Goal: Task Accomplishment & Management: Use online tool/utility

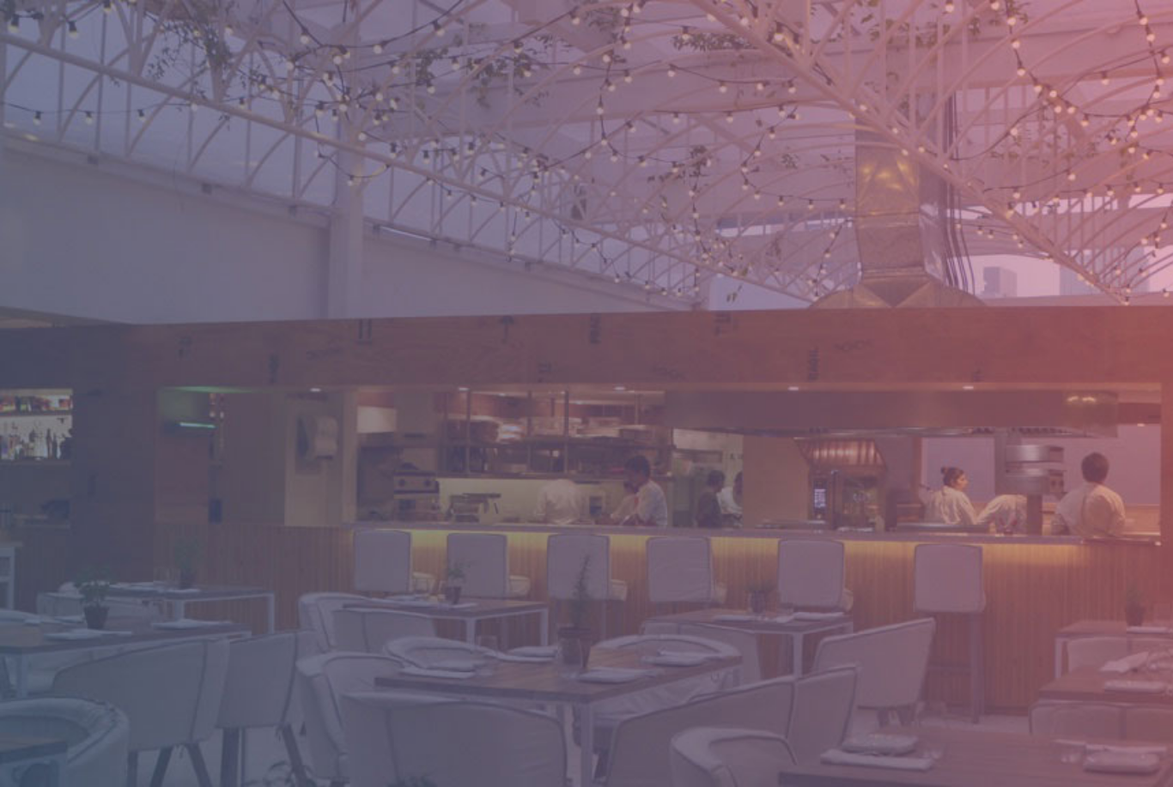
scroll to position [20, 0]
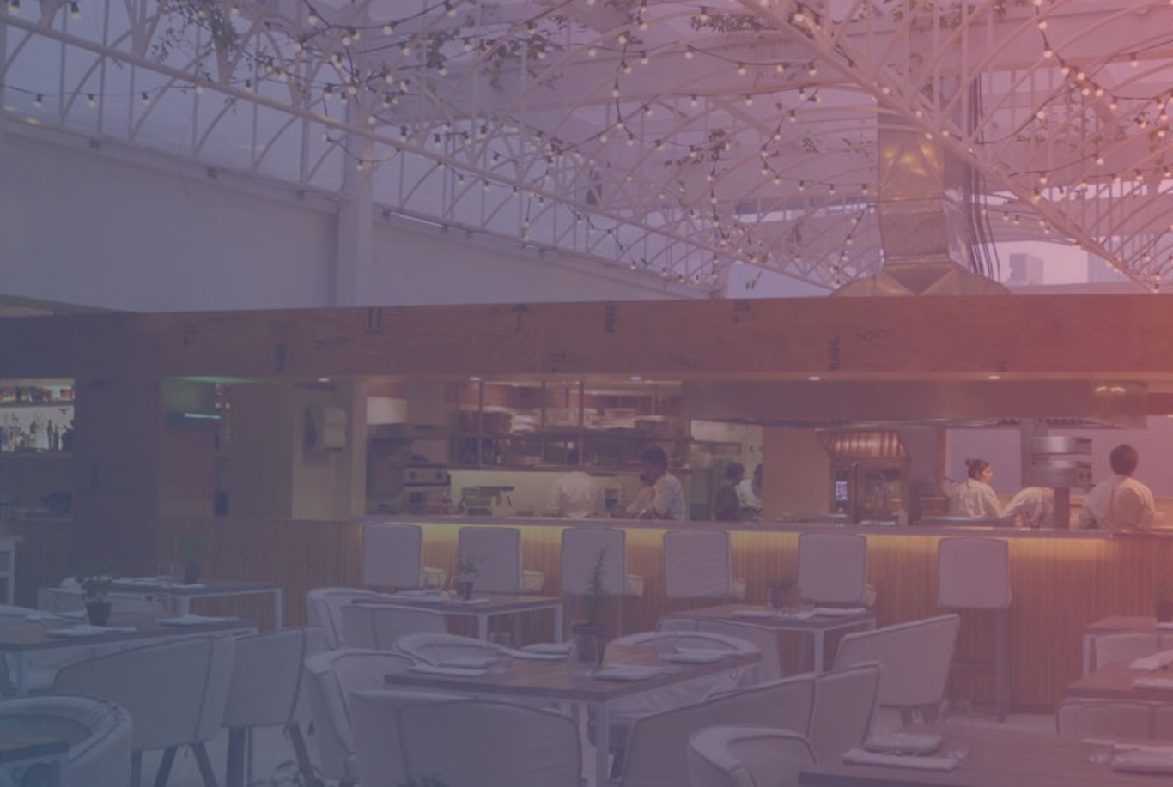
click at [994, 34] on html at bounding box center [586, 393] width 1173 height 787
click at [1003, 29] on html at bounding box center [586, 393] width 1173 height 787
click at [1007, 27] on html at bounding box center [586, 393] width 1173 height 787
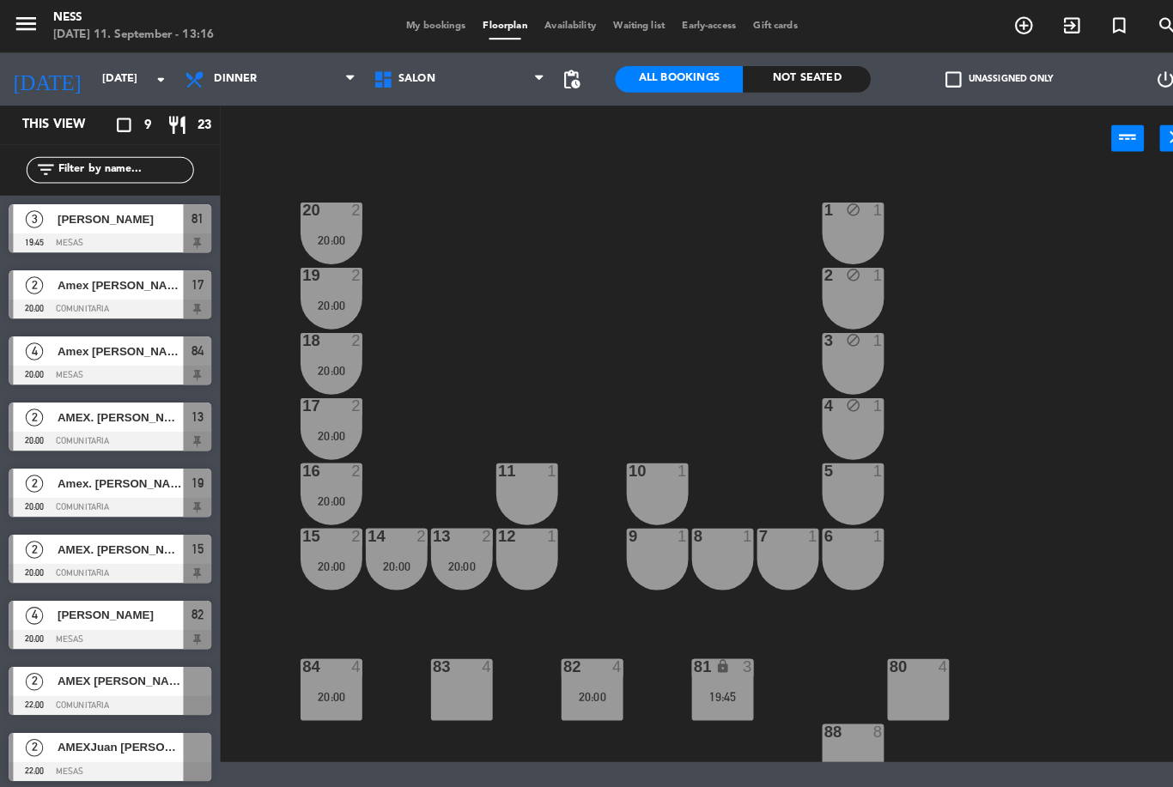
click at [95, 82] on input "[DATE]" at bounding box center [163, 77] width 145 height 29
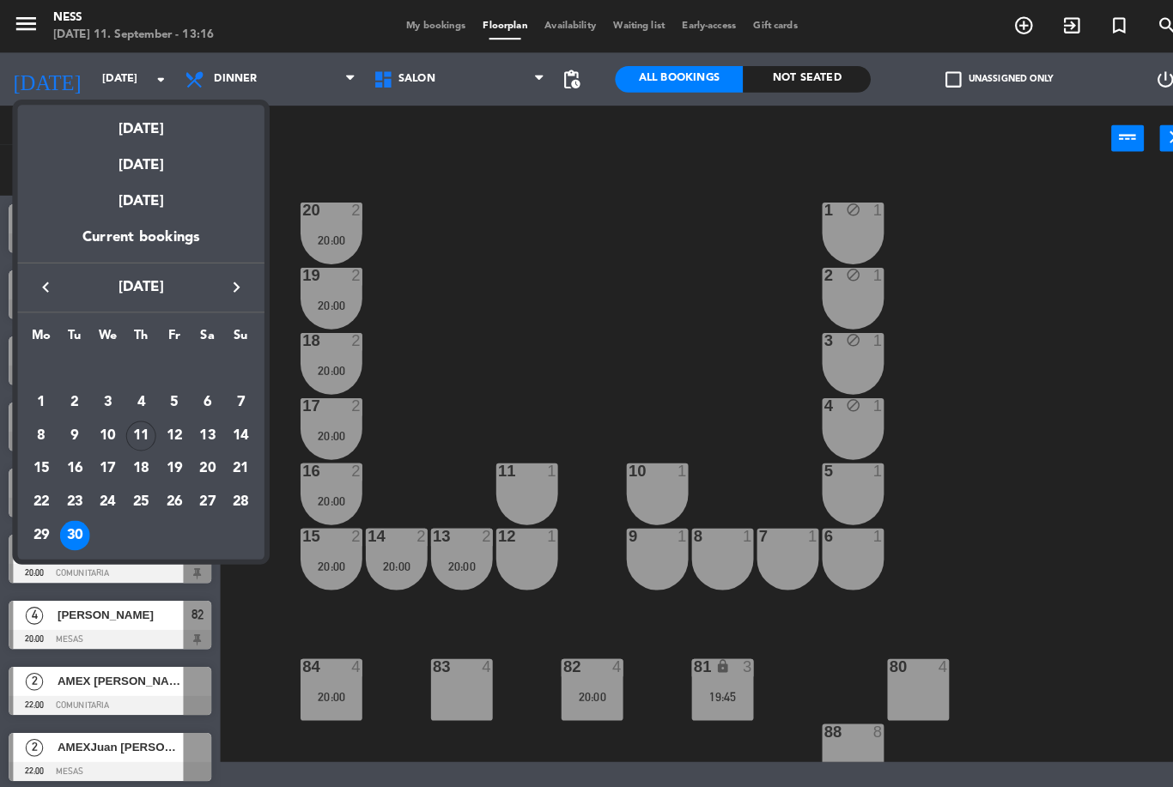
click at [130, 174] on div "This Saturday" at bounding box center [137, 197] width 240 height 48
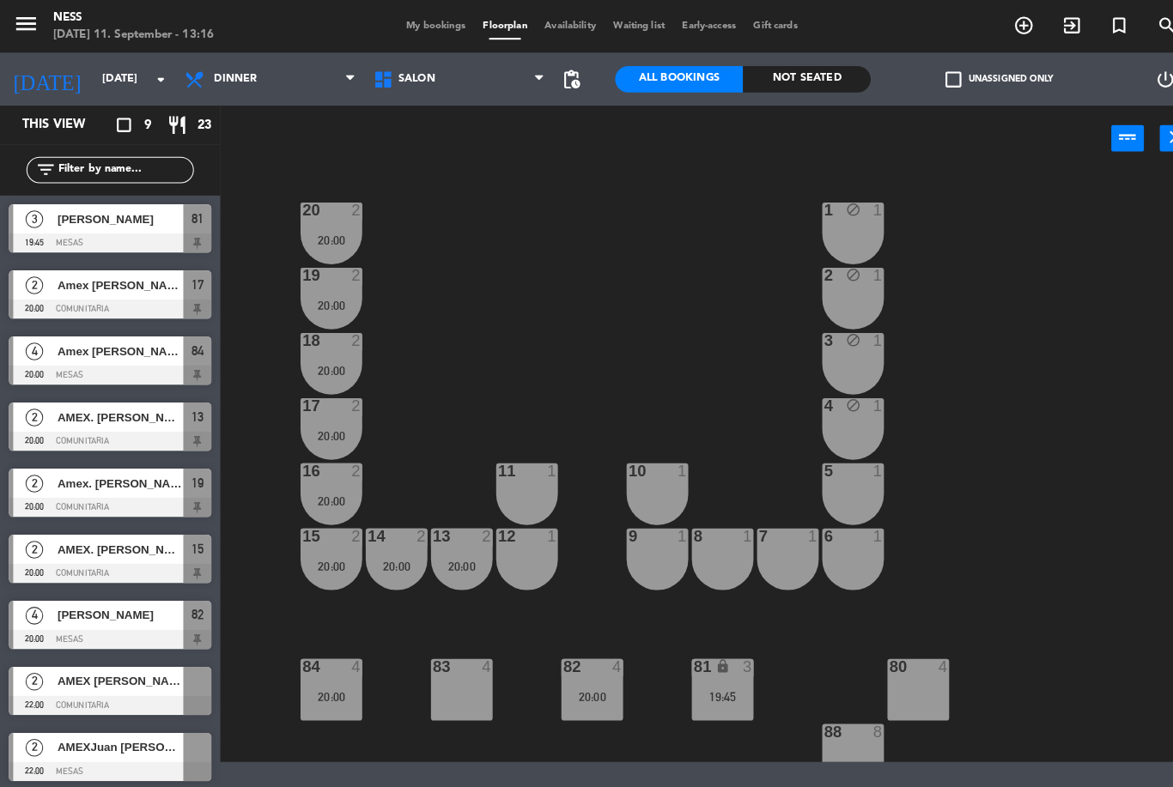
type input "Sat 13 Sep"
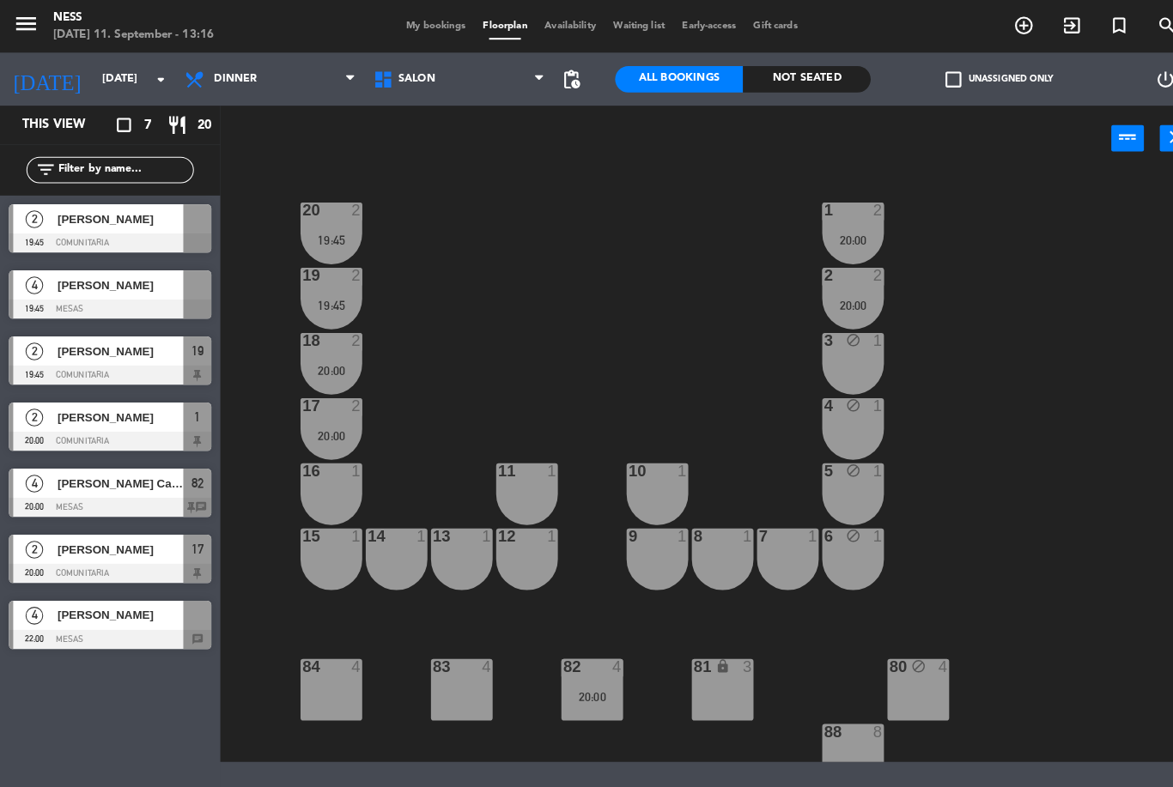
click at [245, 75] on span "Dinner" at bounding box center [230, 77] width 42 height 12
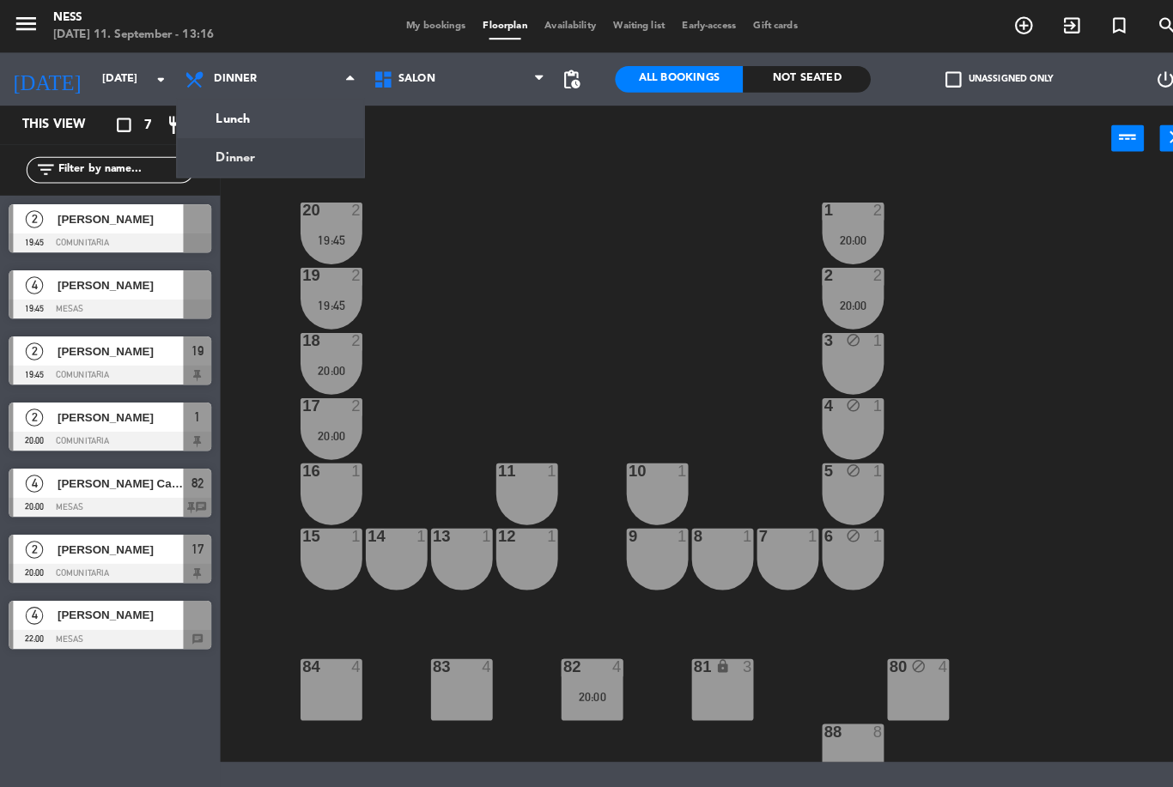
click at [260, 118] on ng-component "menu Ness Thursday 11. September - 13:16 My bookings Floorplan Availability Wai…" at bounding box center [586, 371] width 1173 height 742
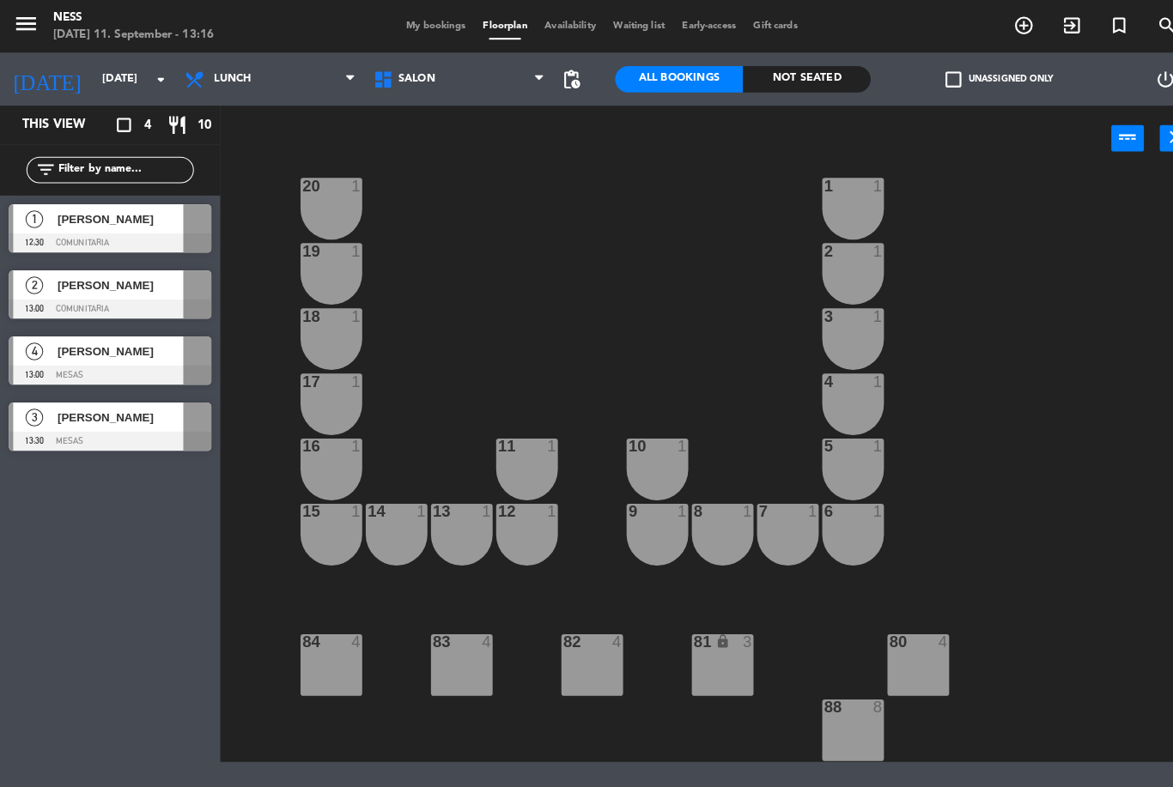
scroll to position [24, 0]
click at [831, 731] on div "88 8" at bounding box center [831, 712] width 60 height 60
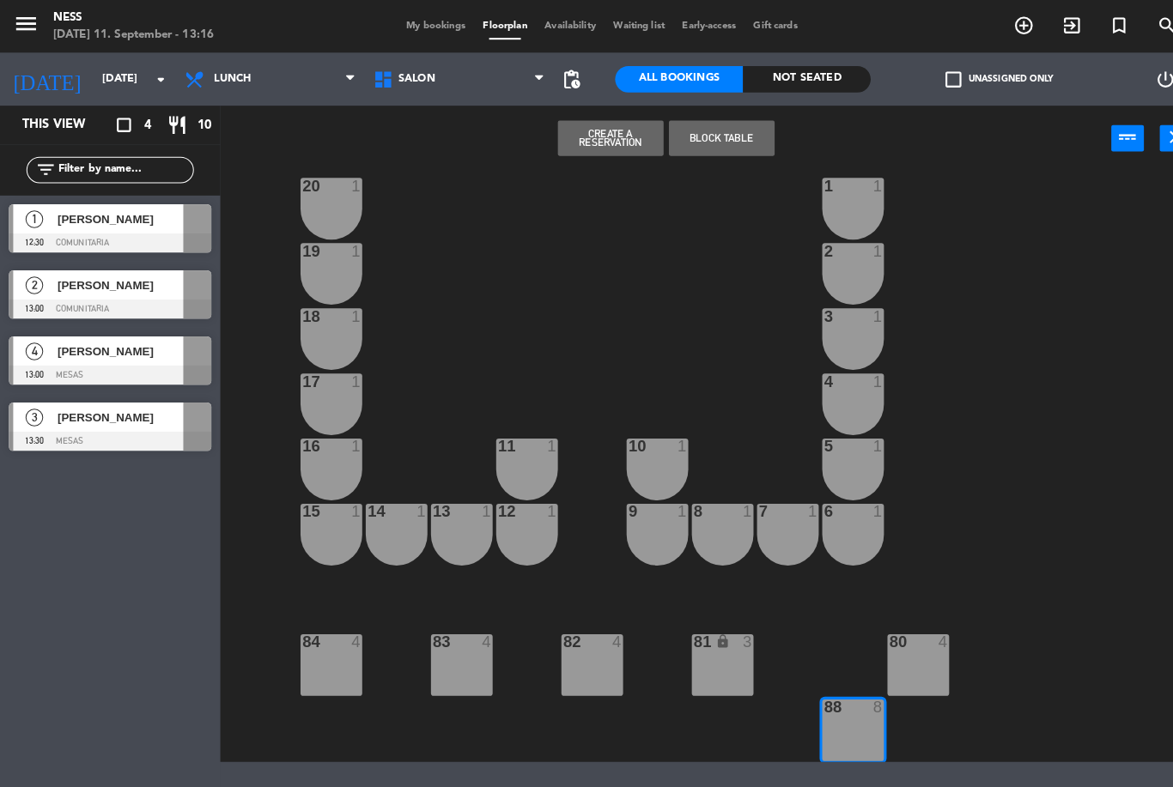
click at [591, 135] on button "Create a Reservation" at bounding box center [594, 135] width 103 height 34
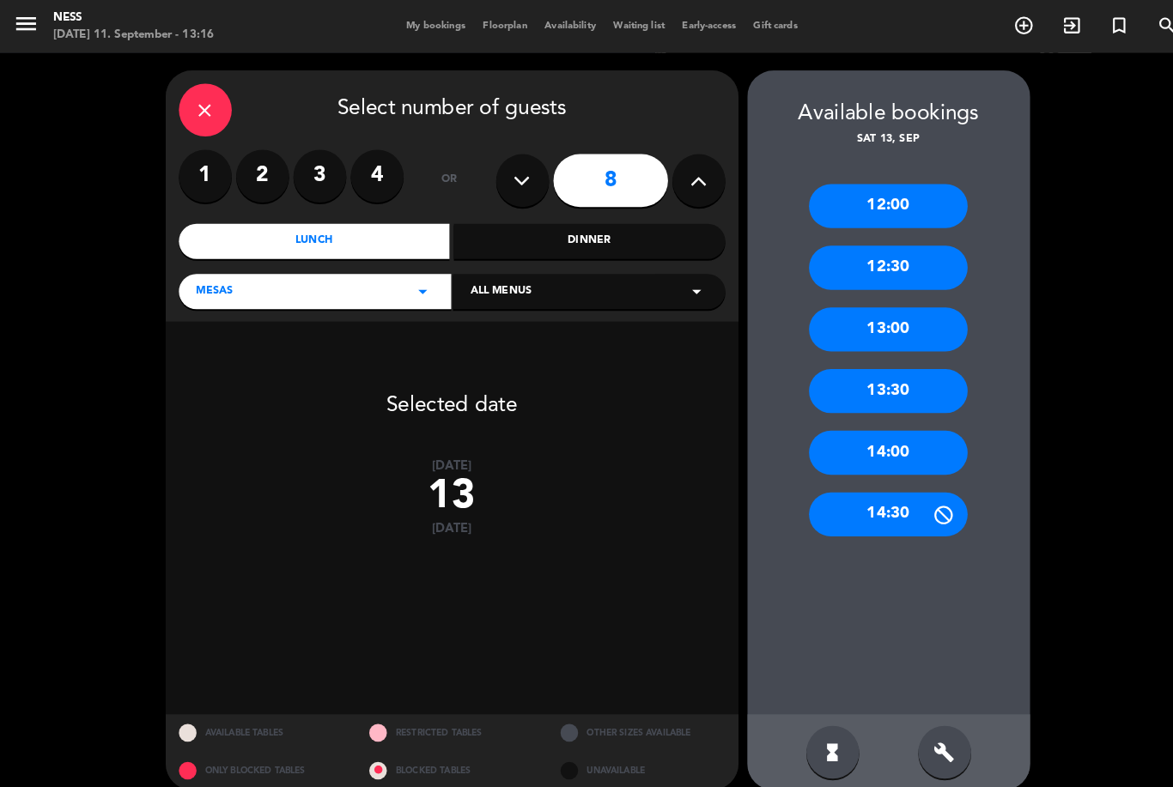
click at [689, 174] on button at bounding box center [681, 176] width 52 height 52
type input "9"
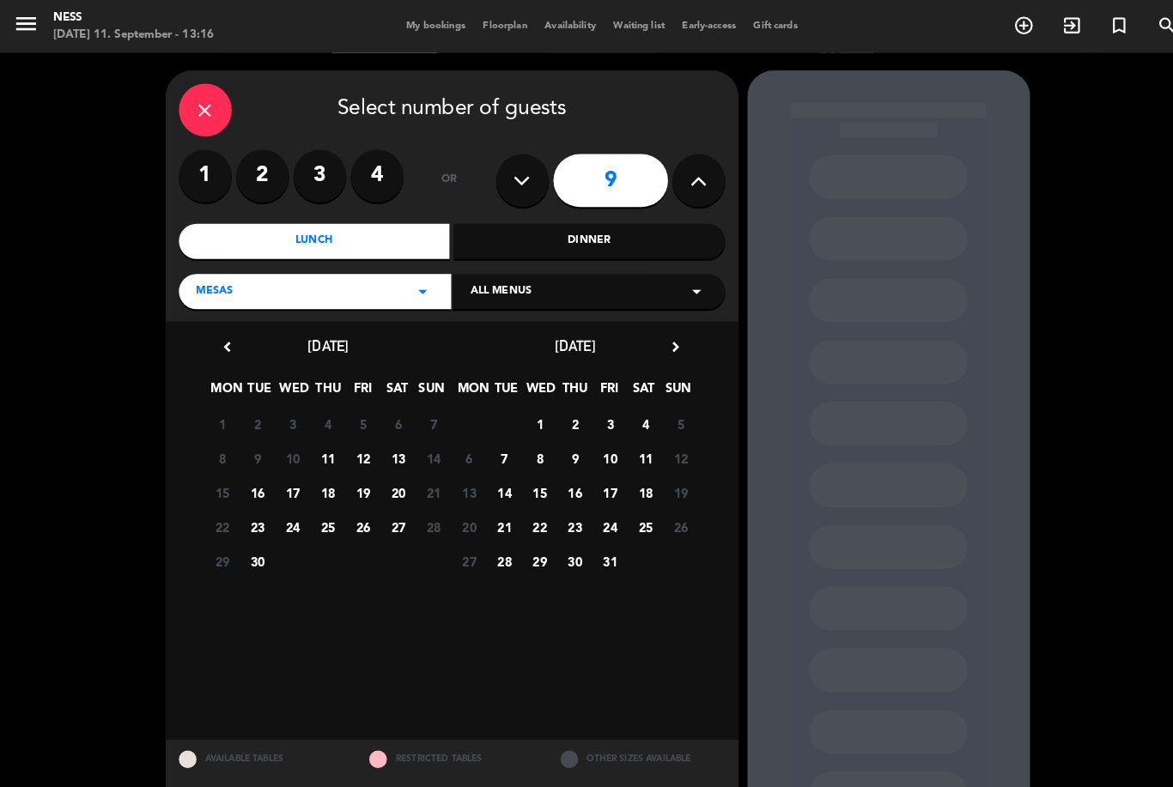
click at [601, 234] on div "Dinner" at bounding box center [574, 235] width 264 height 34
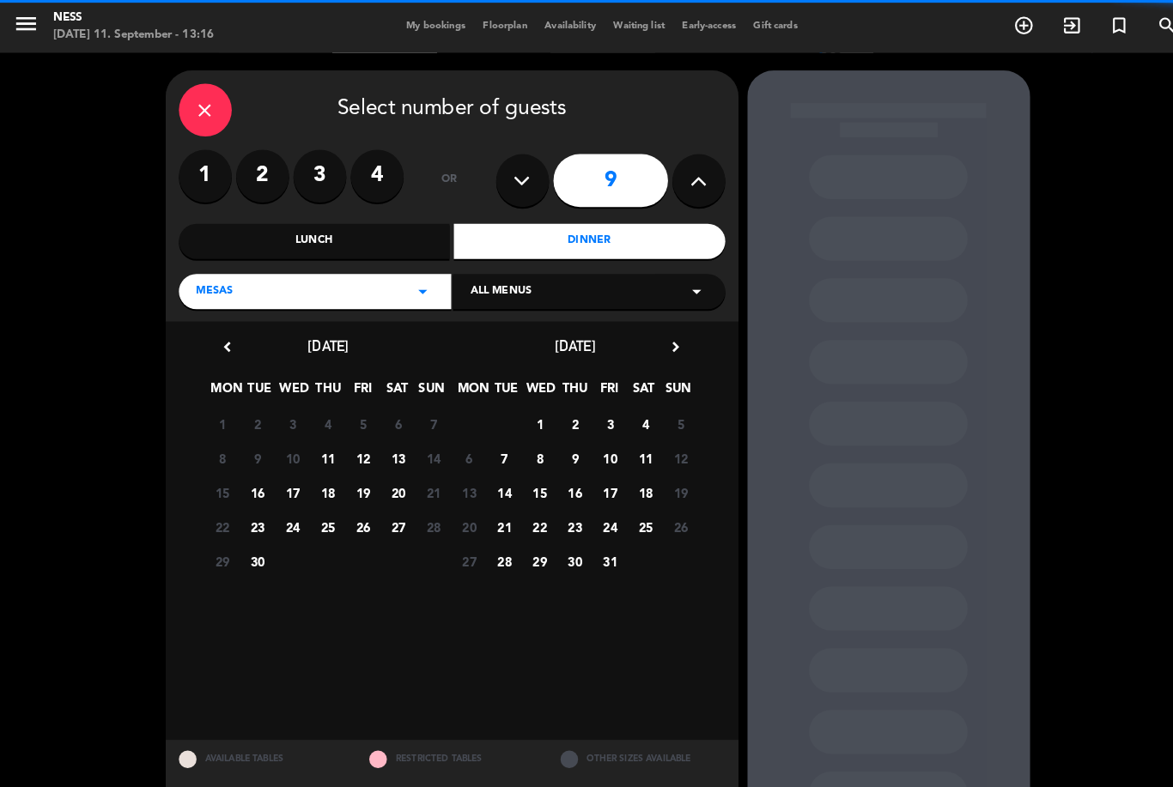
click at [342, 233] on div "Lunch" at bounding box center [306, 235] width 264 height 34
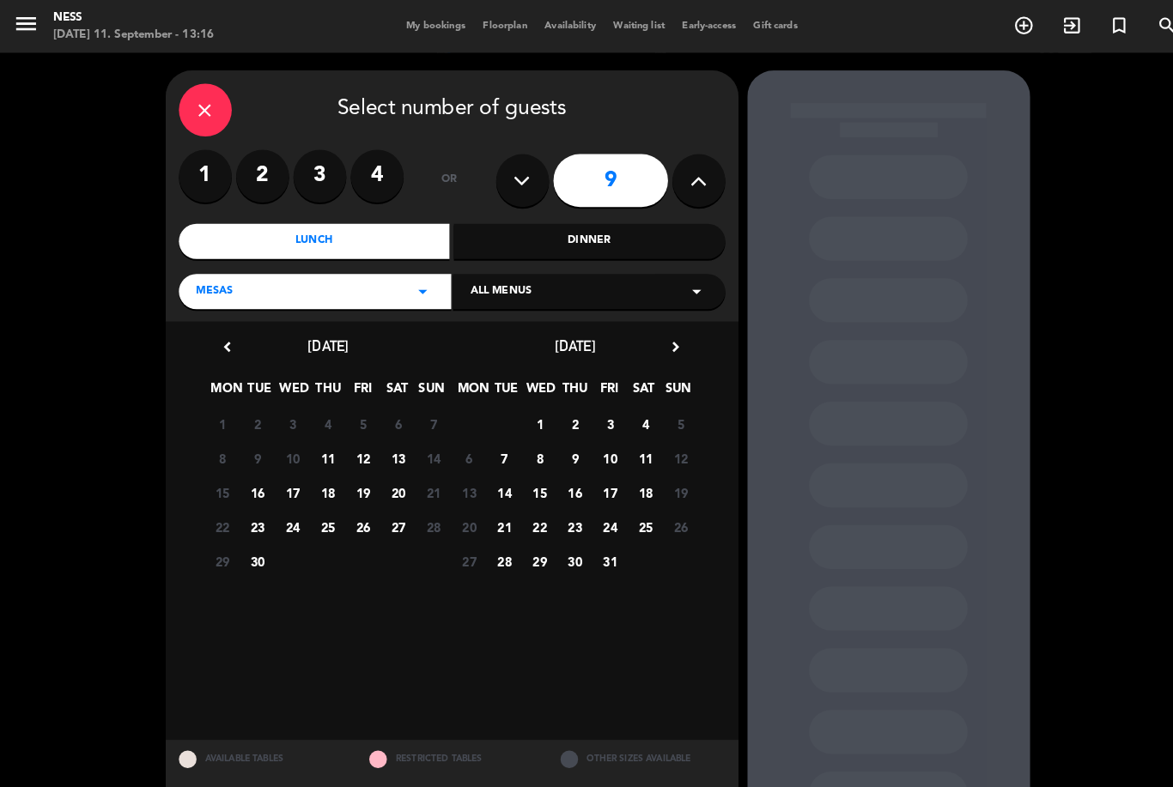
click at [324, 446] on span "11" at bounding box center [320, 447] width 28 height 28
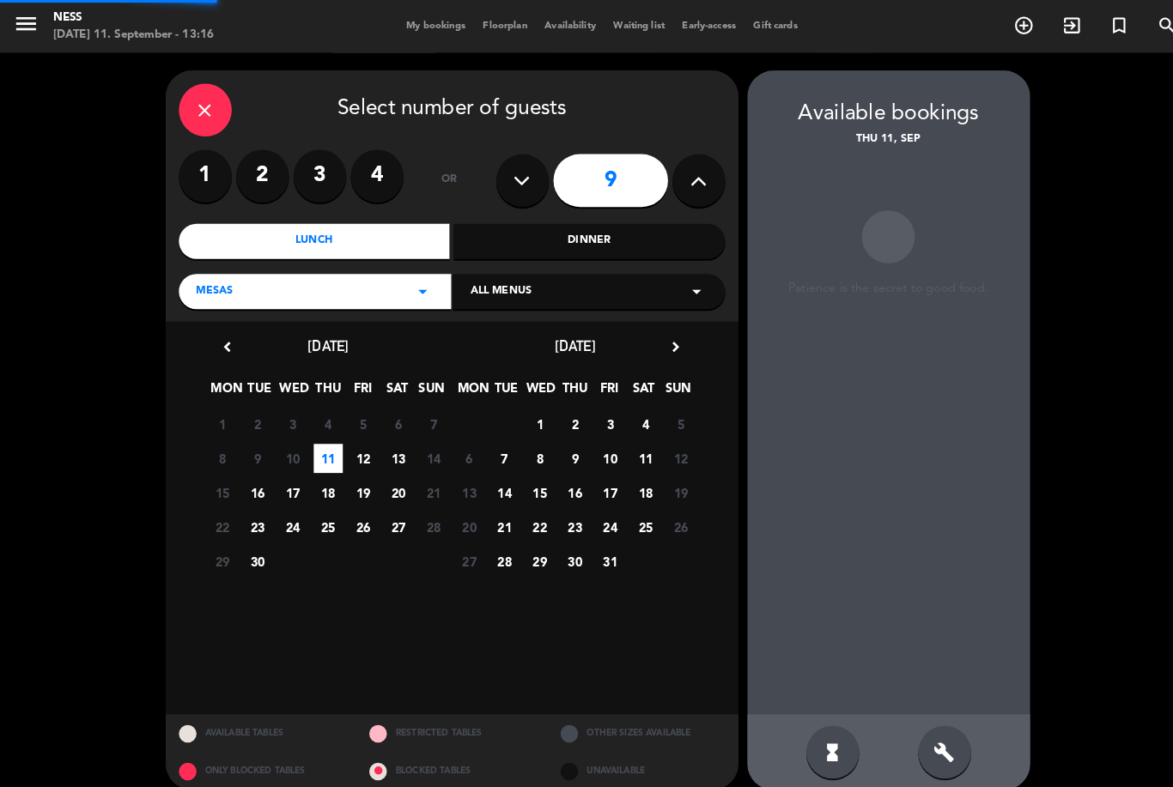
scroll to position [55, 0]
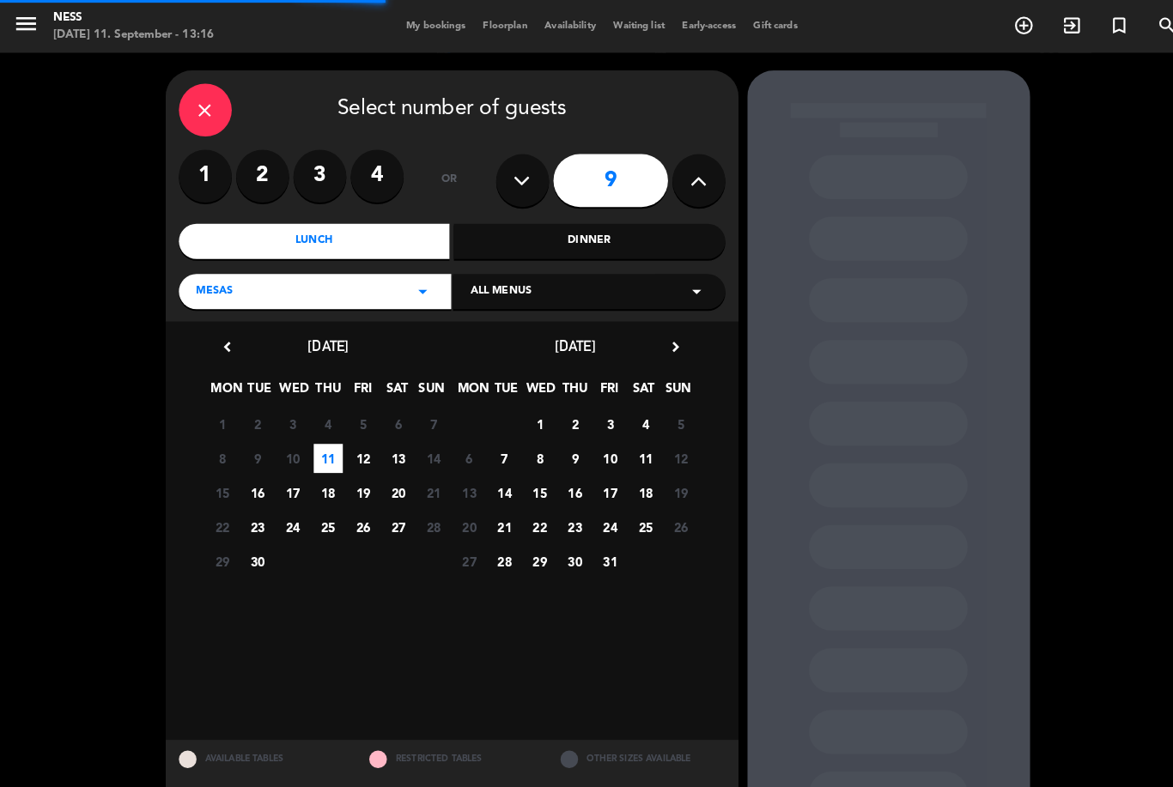
click at [347, 399] on span "5" at bounding box center [354, 413] width 28 height 28
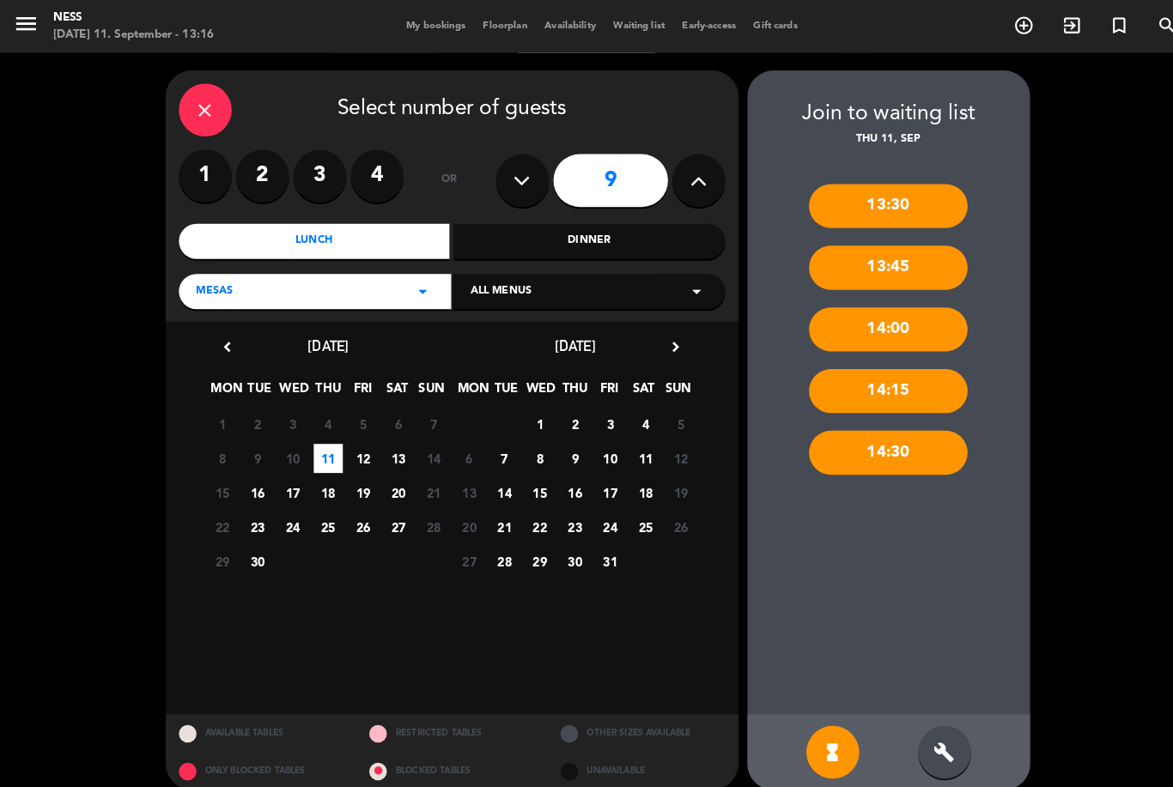
click at [362, 433] on span "12" at bounding box center [354, 447] width 28 height 28
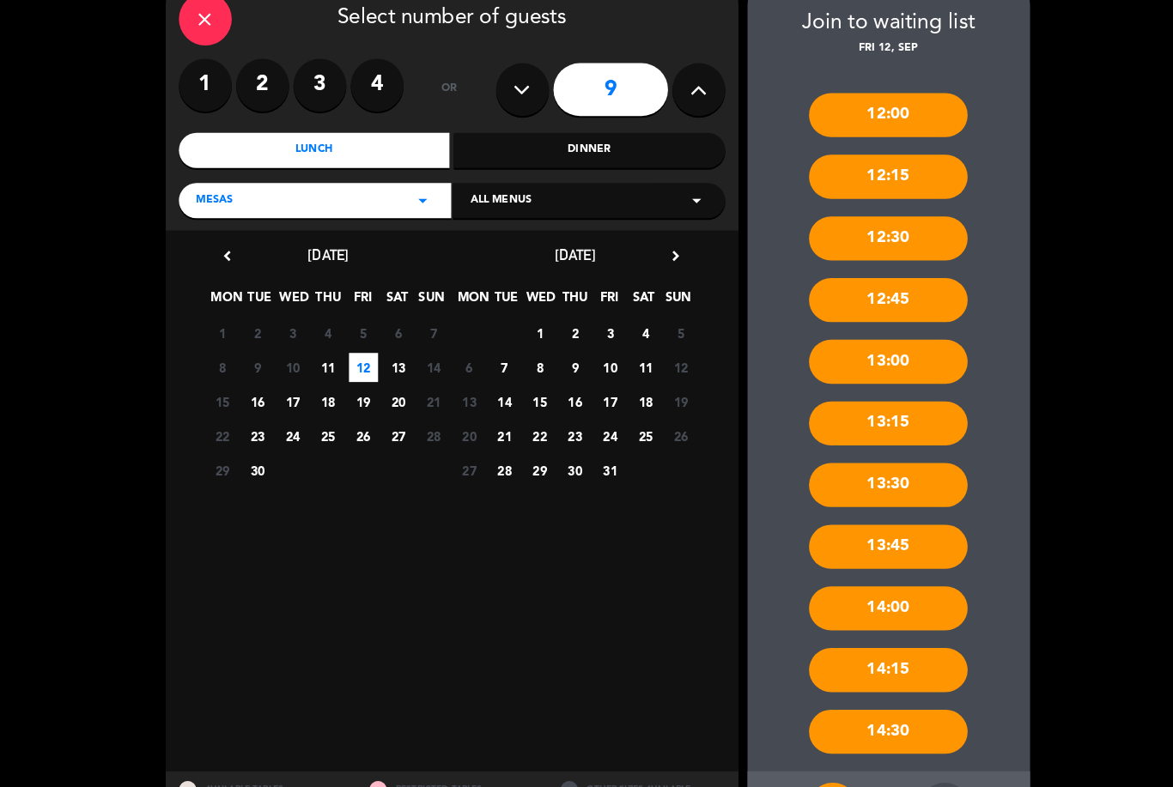
scroll to position [78, 0]
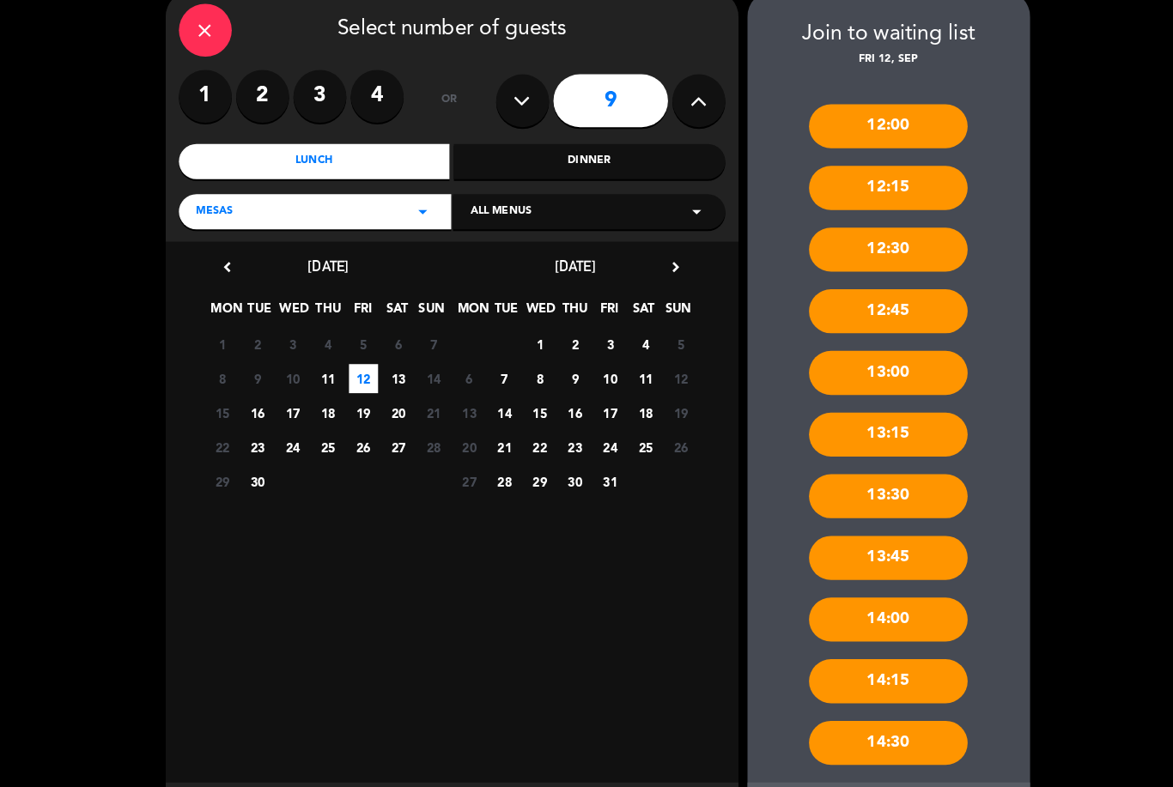
click at [928, 786] on icon "build" at bounding box center [920, 799] width 21 height 21
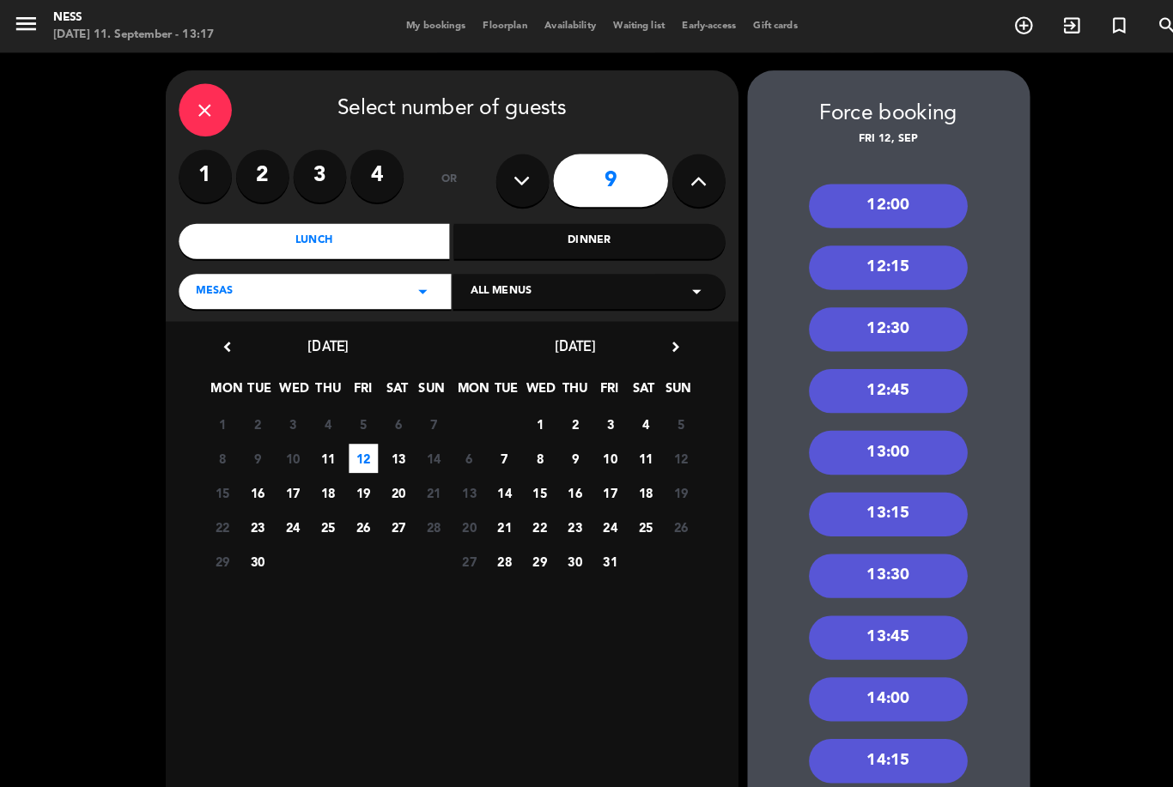
scroll to position [0, 0]
click at [207, 97] on icon "close" at bounding box center [200, 107] width 21 height 21
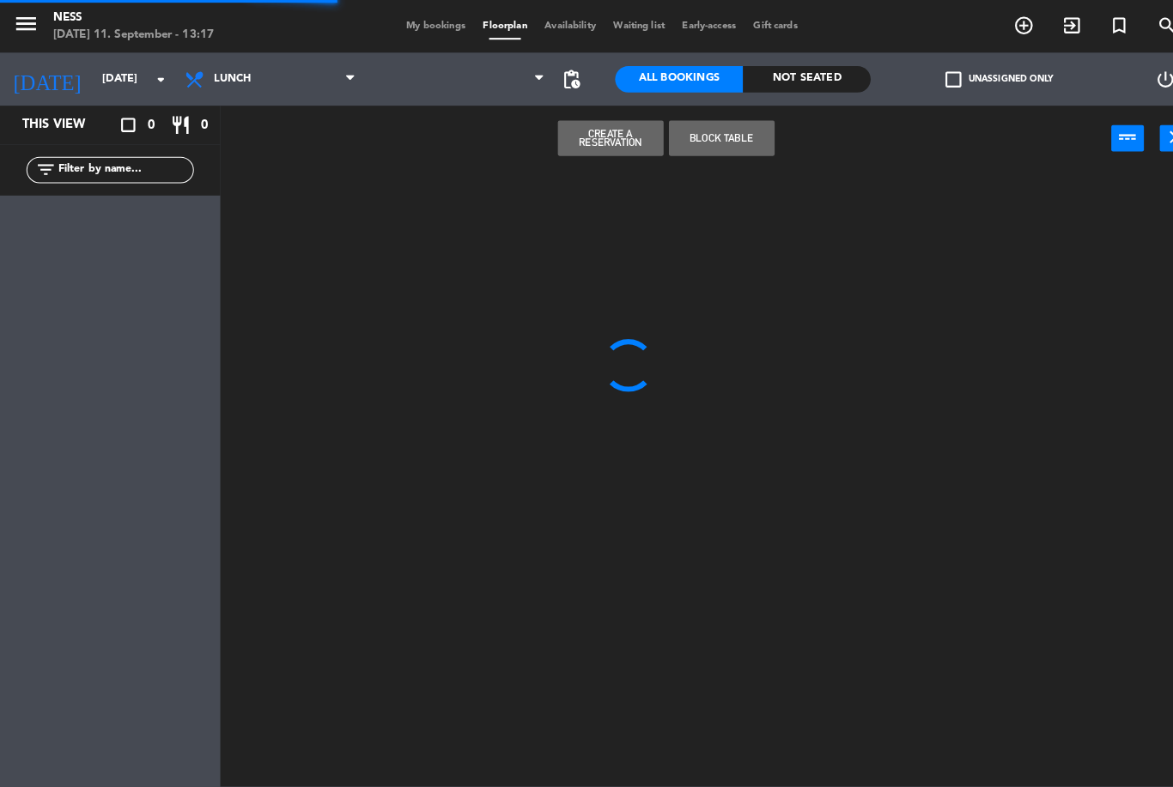
click at [198, 48] on div "menu Ness Thursday 11. September - 13:17 My bookings Floorplan Availability Wai…" at bounding box center [586, 26] width 1173 height 52
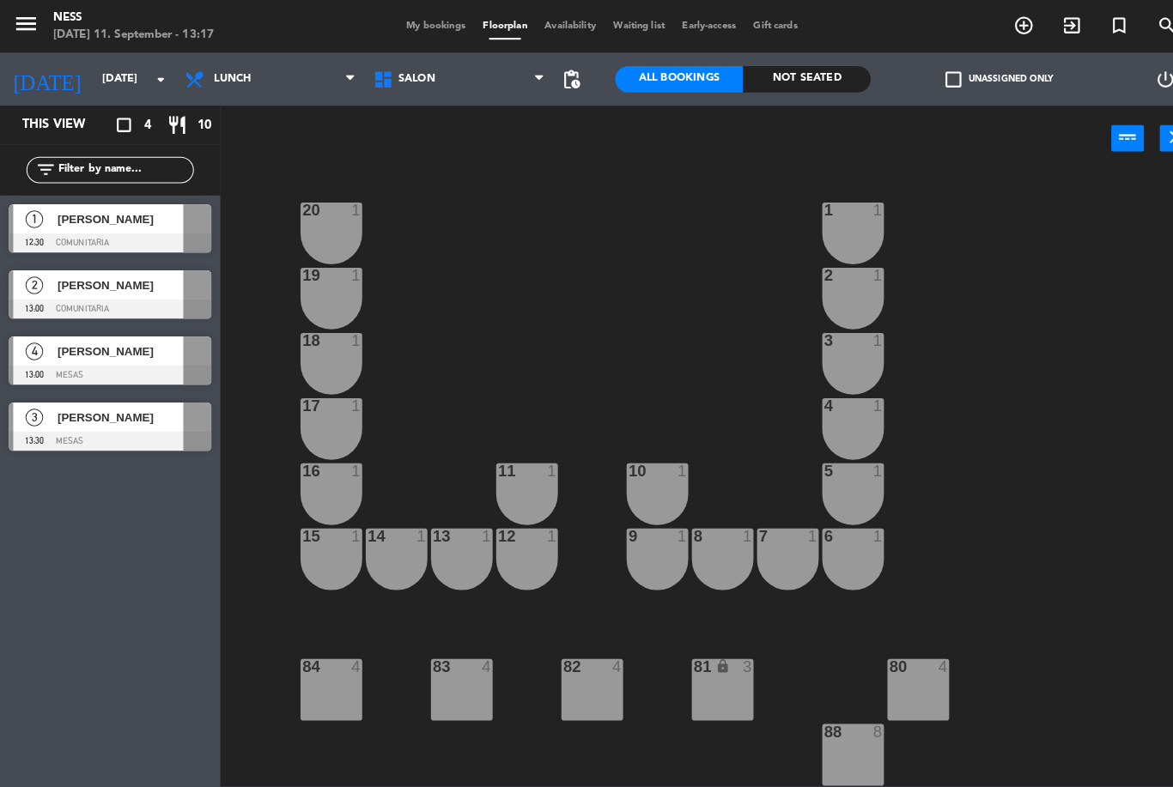
click at [584, 272] on div "20 1 1 1 19 1 2 1 18 1 3 1 17 1 4 1 16 1 11 1 10 1 5 1 12 1 14 1 13 1 15 1 9 1 …" at bounding box center [700, 466] width 946 height 599
click at [131, 85] on input "Sat 13 Sep" at bounding box center [163, 77] width 145 height 29
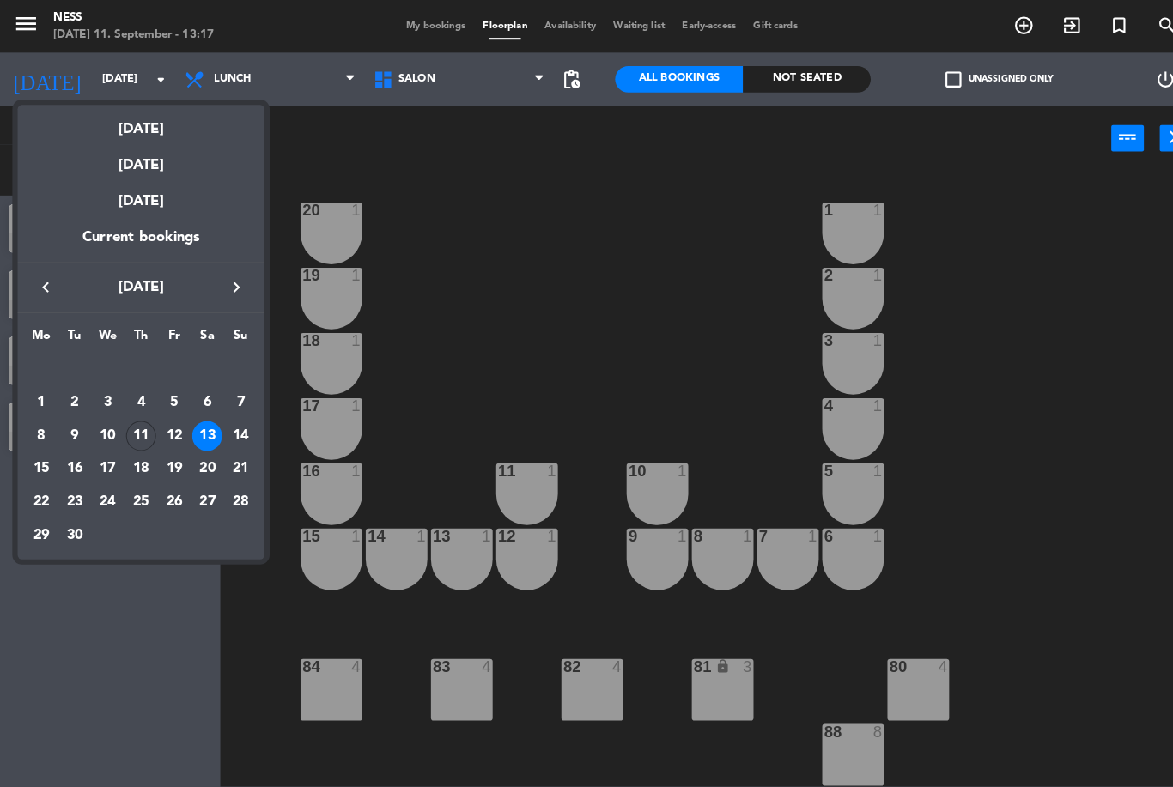
click at [131, 166] on div "Tomorrow" at bounding box center [137, 154] width 240 height 35
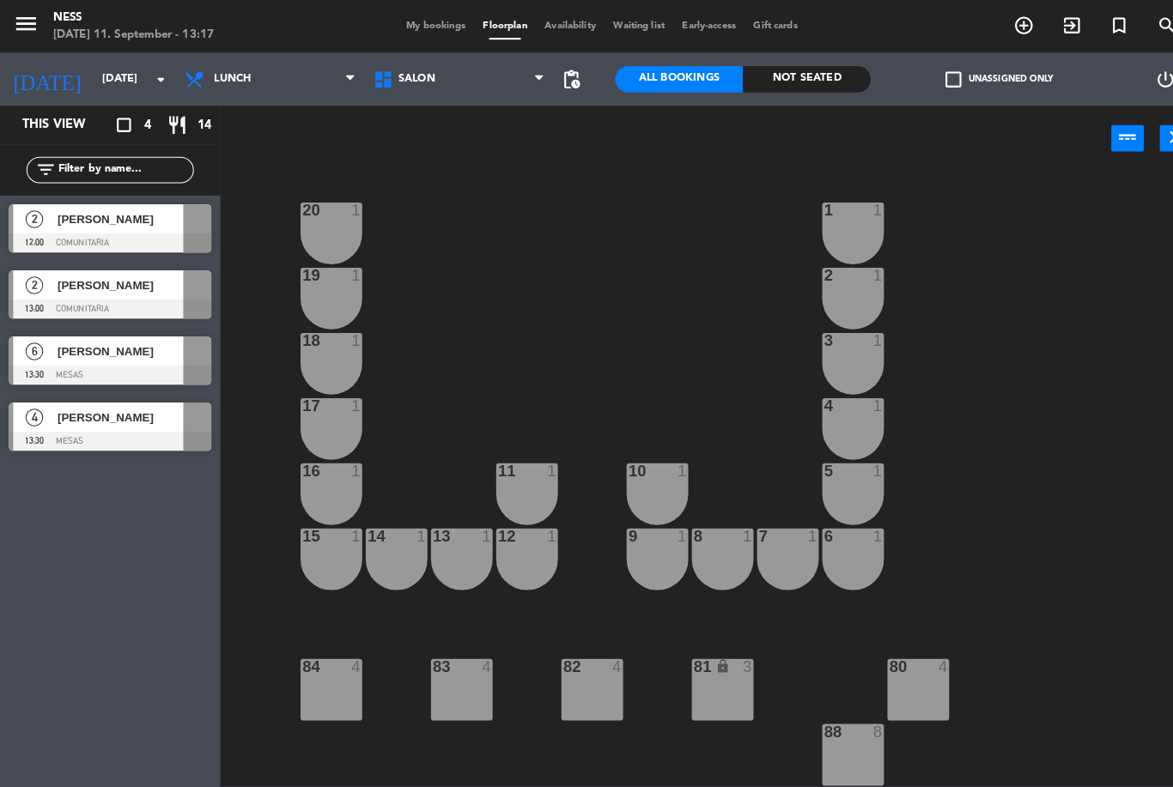
click at [106, 75] on input "Fri 12 Sep" at bounding box center [163, 77] width 145 height 29
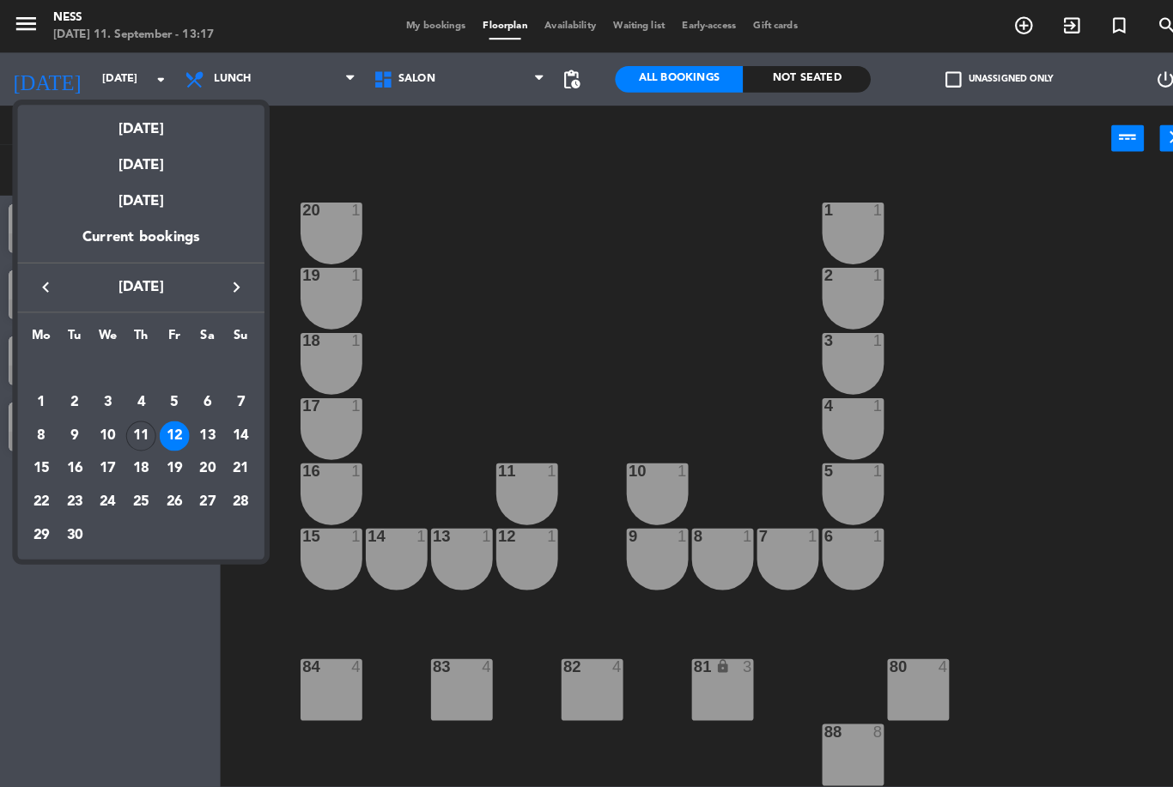
click at [136, 423] on div "11" at bounding box center [137, 424] width 29 height 29
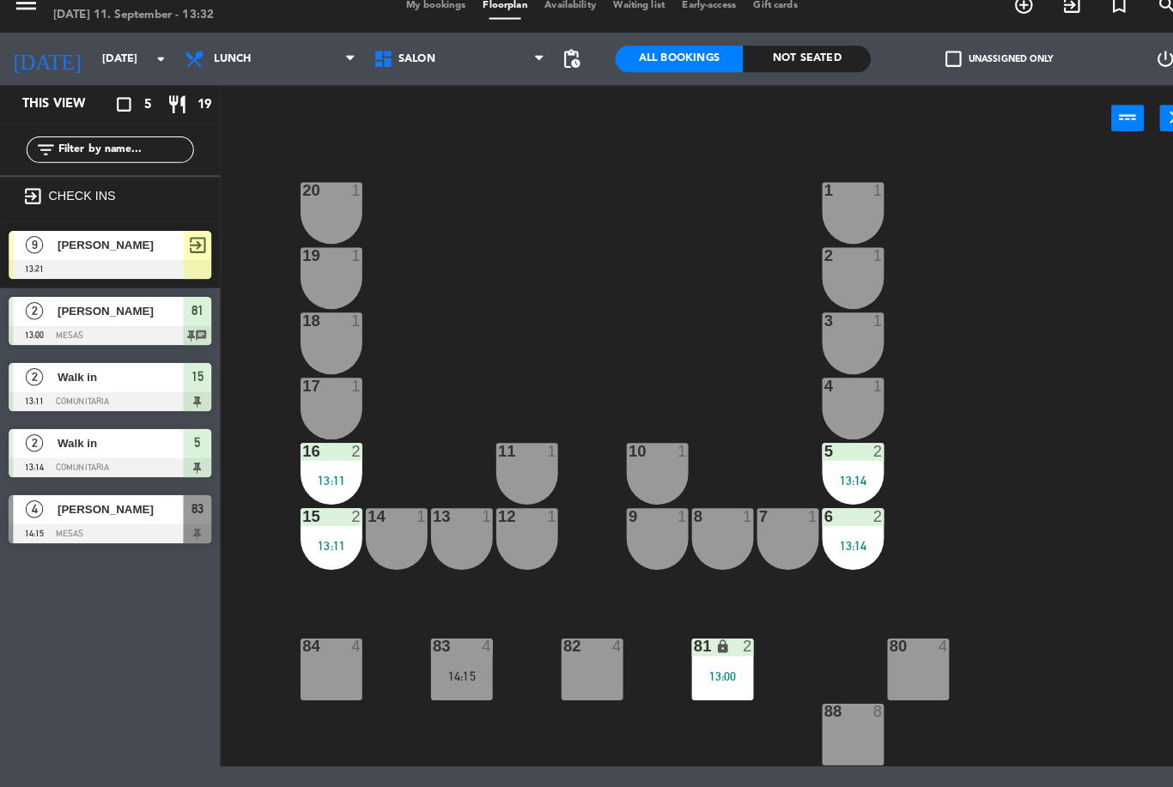
click at [140, 71] on input "Thu 11 Sep" at bounding box center [163, 77] width 145 height 29
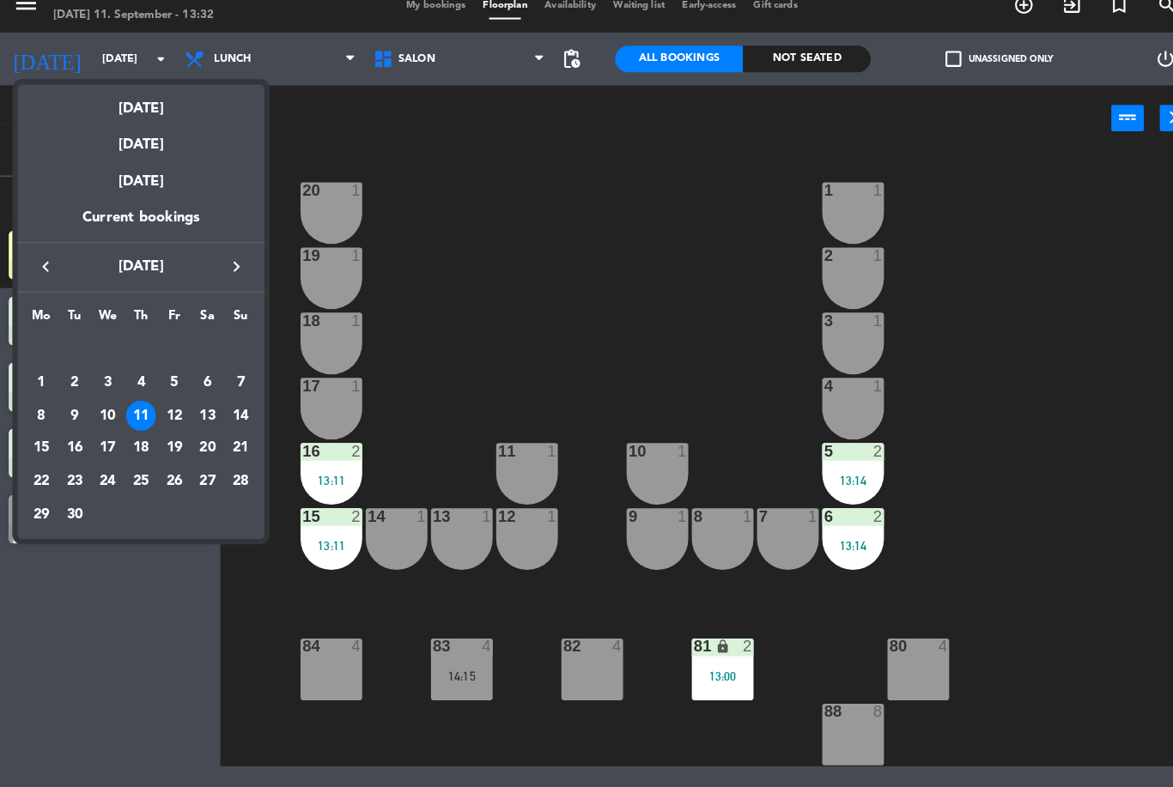
click at [175, 410] on div "12" at bounding box center [169, 424] width 29 height 29
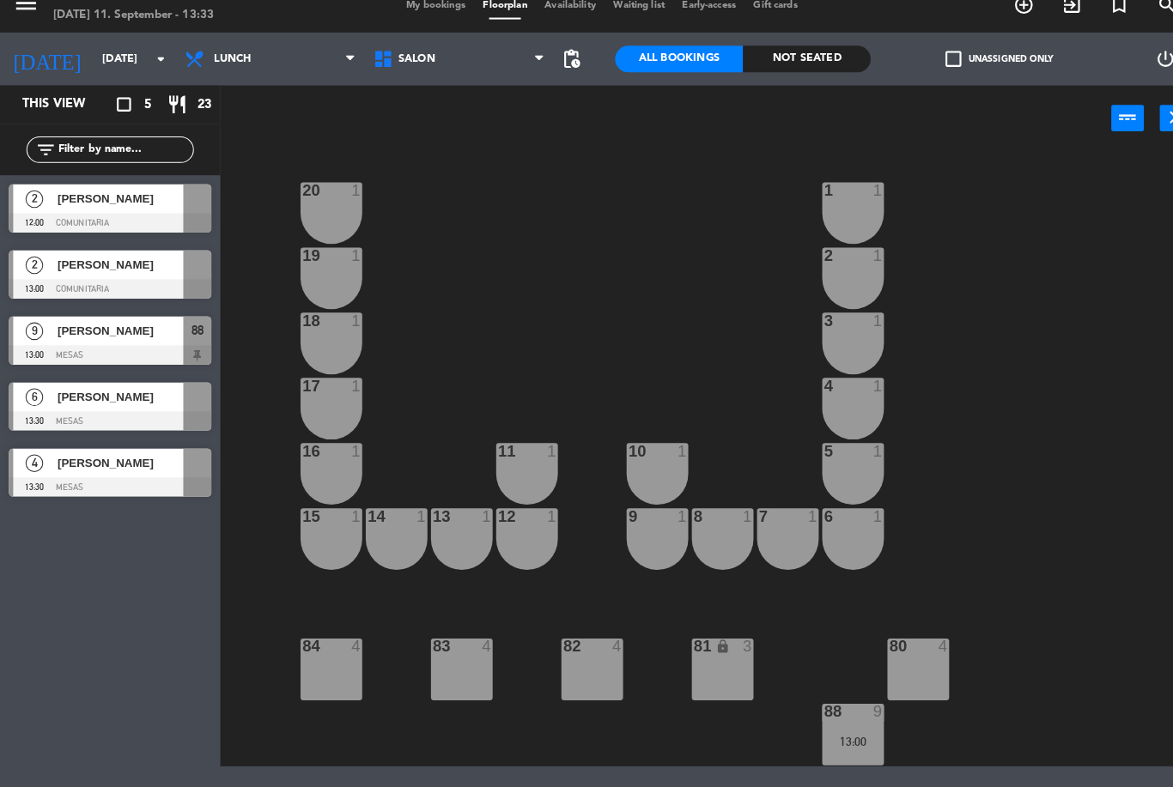
click at [112, 328] on div "Santi Jovenich" at bounding box center [116, 342] width 124 height 28
click at [122, 65] on input "Fri 12 Sep" at bounding box center [163, 77] width 145 height 29
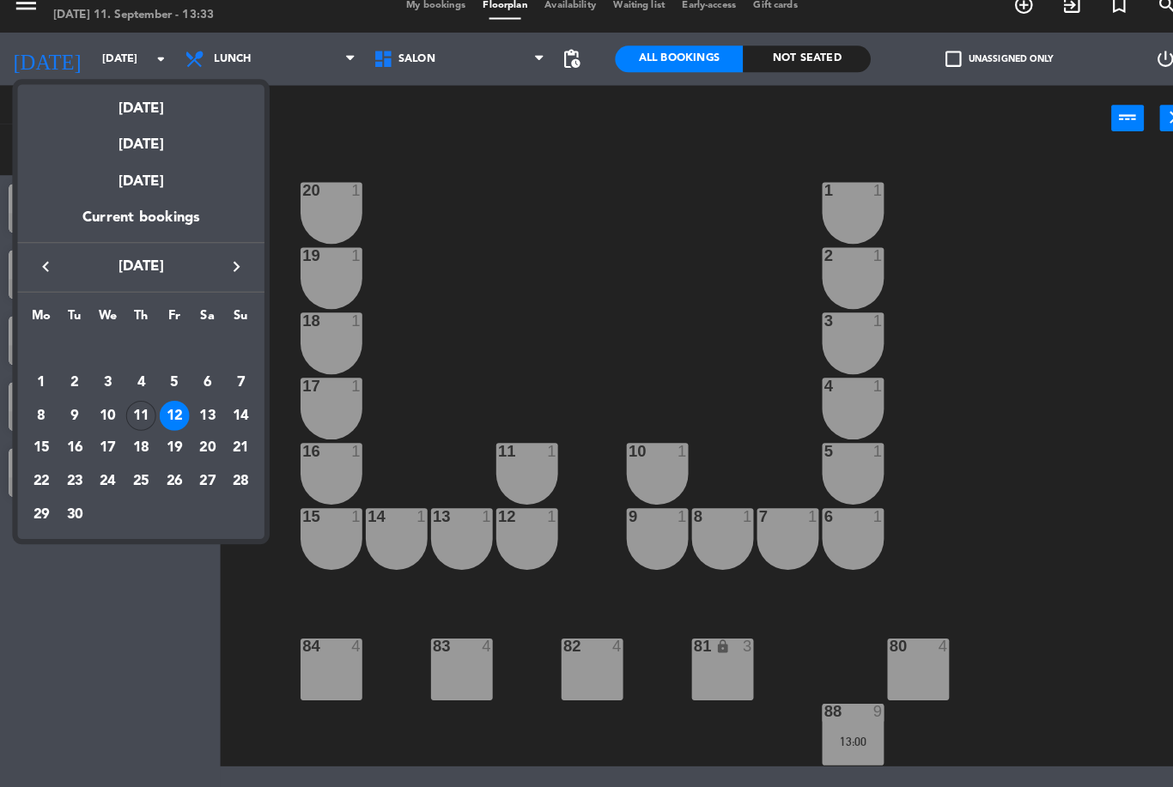
click at [138, 112] on div "Today" at bounding box center [137, 119] width 240 height 35
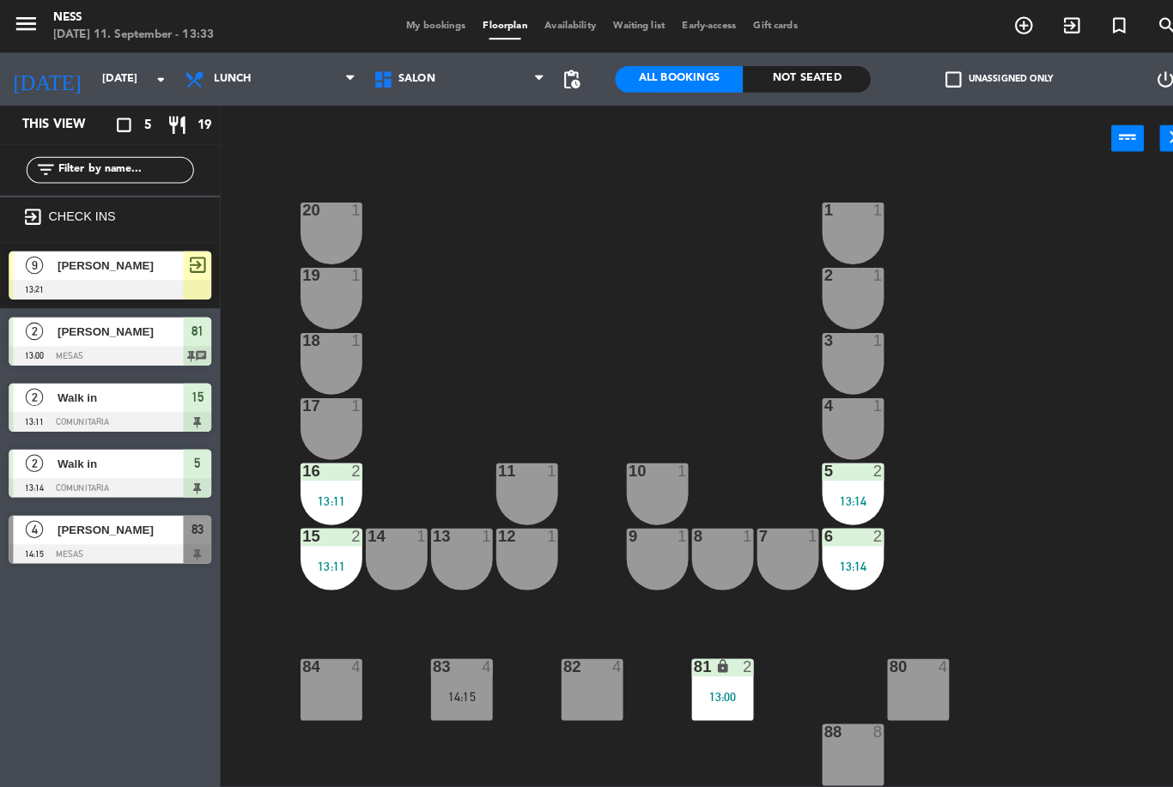
click at [127, 87] on input "Thu 11 Sep" at bounding box center [163, 77] width 145 height 29
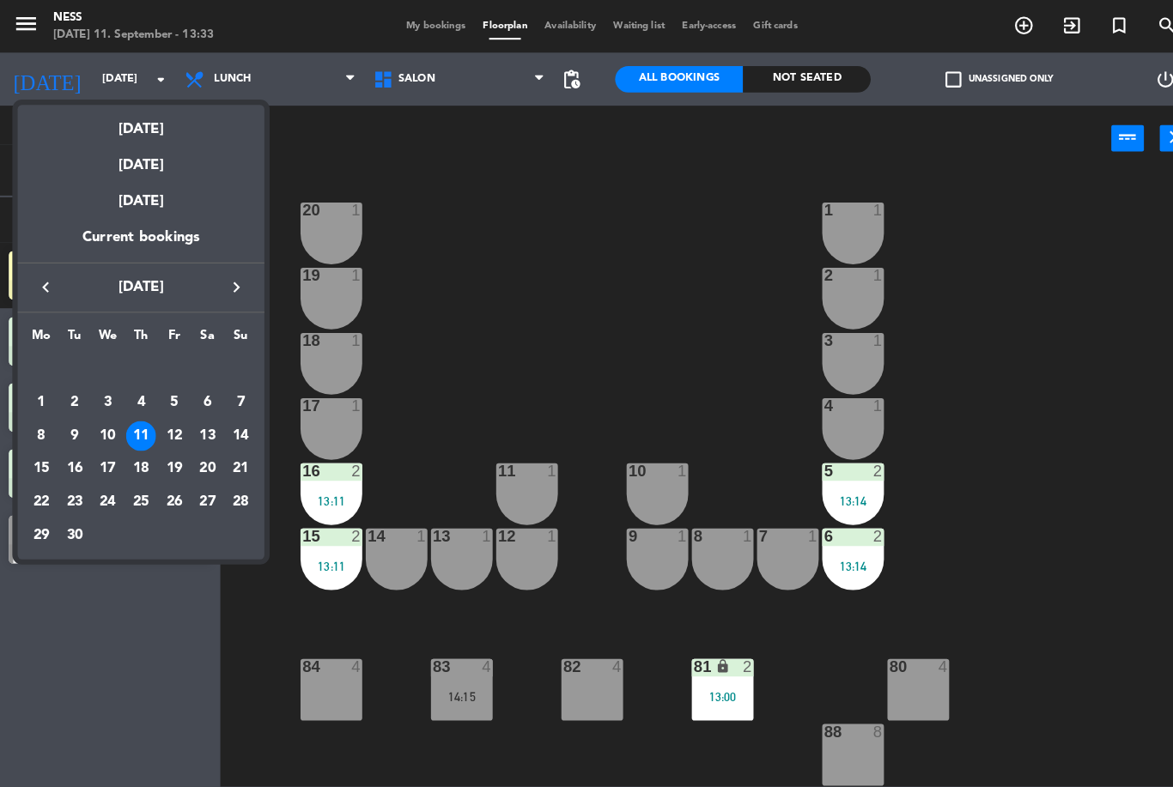
click at [163, 417] on div "12" at bounding box center [169, 424] width 29 height 29
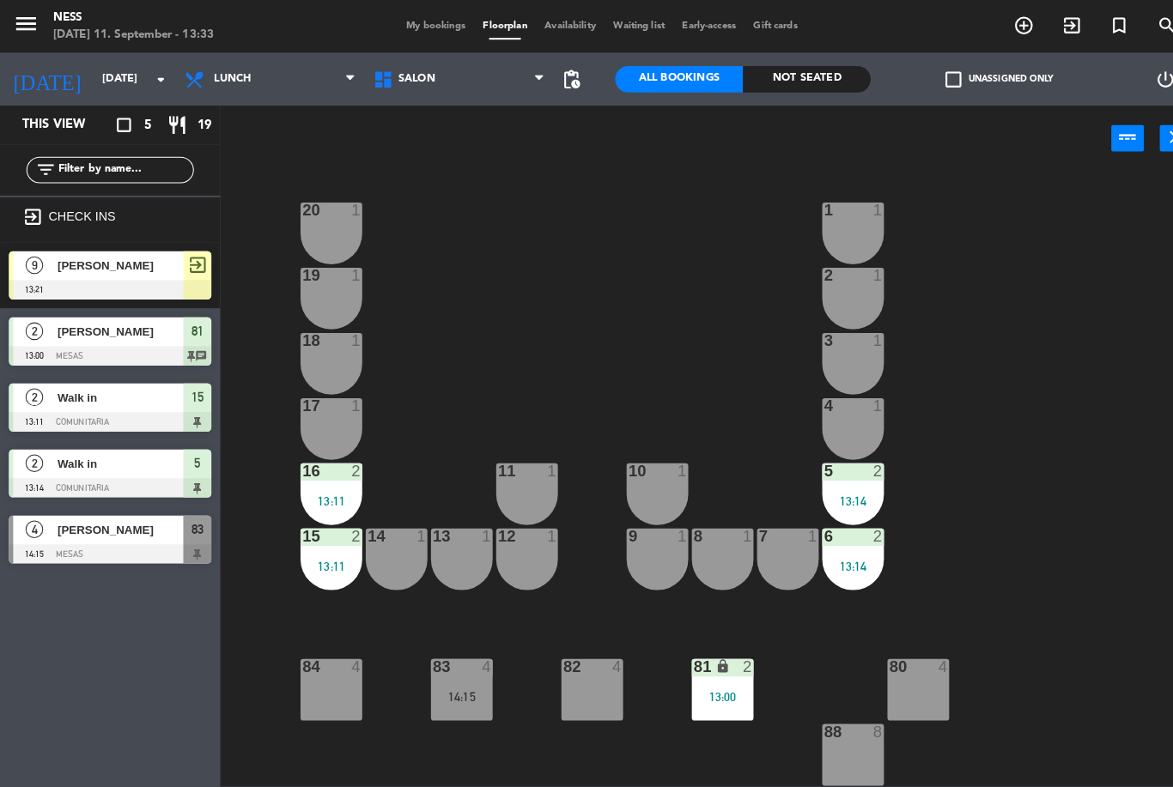
type input "Fri 12 Sep"
